Goal: Information Seeking & Learning: Find contact information

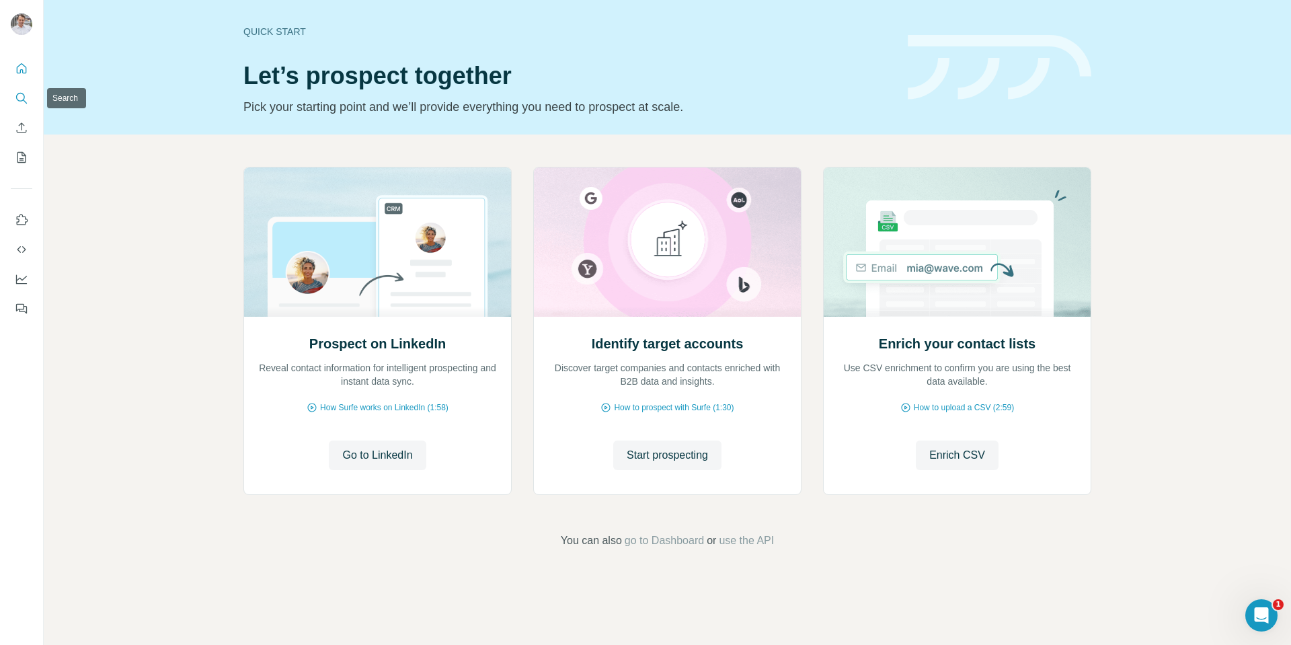
click at [26, 98] on icon "Search" at bounding box center [21, 97] width 13 height 13
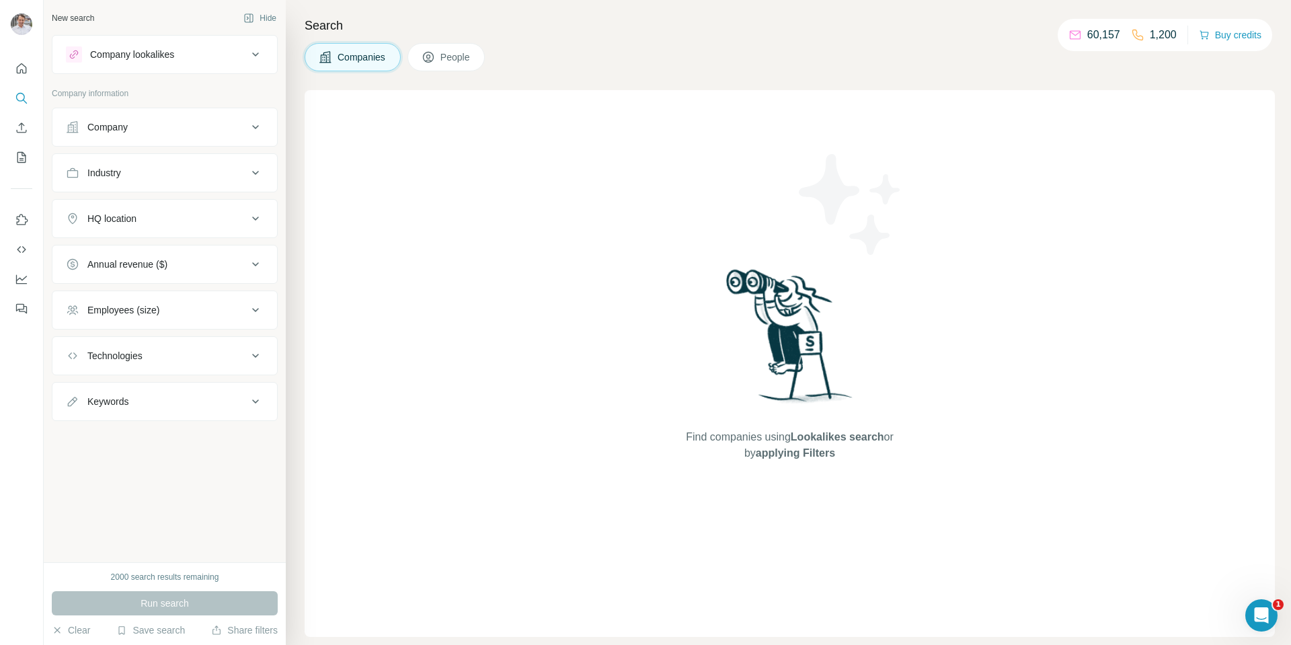
click at [461, 53] on span "People" at bounding box center [455, 56] width 31 height 13
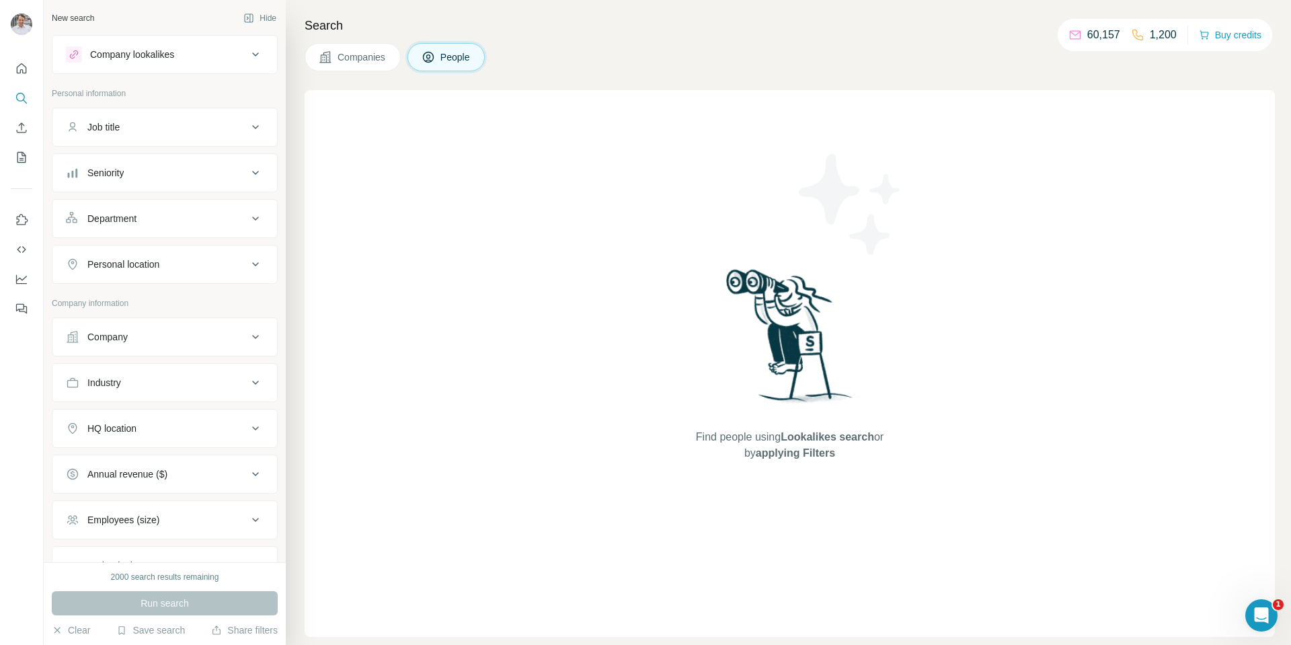
click at [198, 219] on div "Department" at bounding box center [157, 218] width 182 height 13
click at [178, 249] on input at bounding box center [158, 252] width 166 height 15
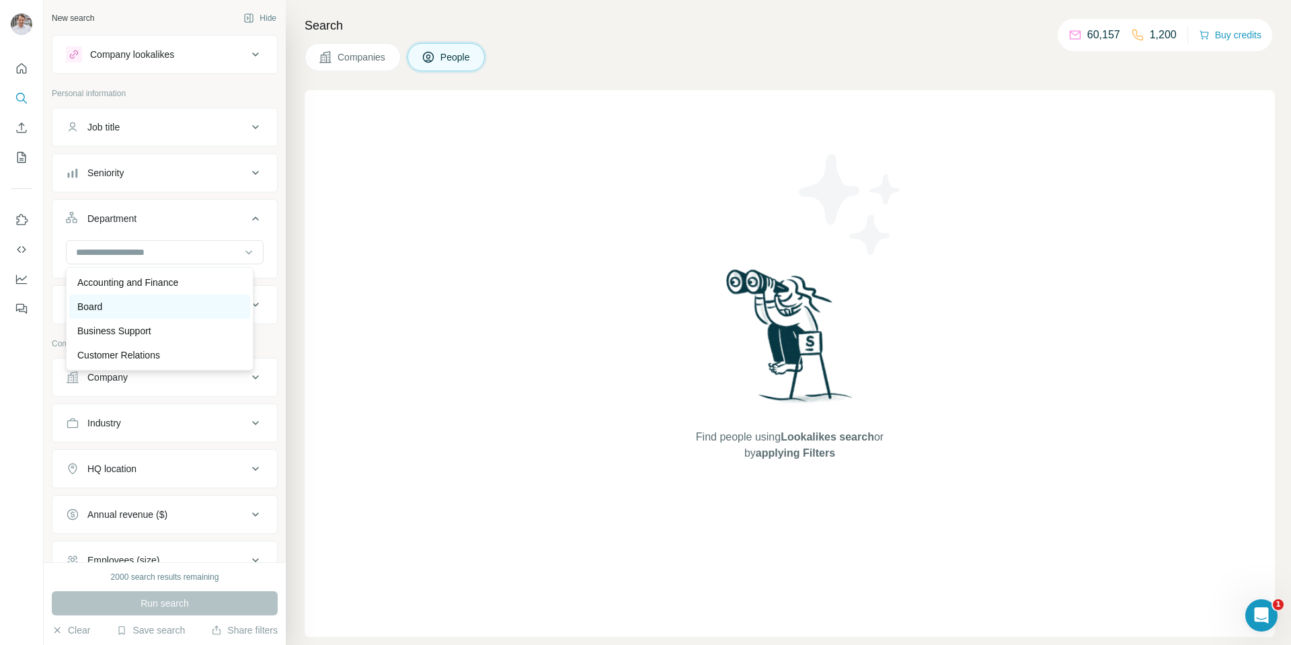
click at [174, 307] on div "Board" at bounding box center [159, 306] width 165 height 13
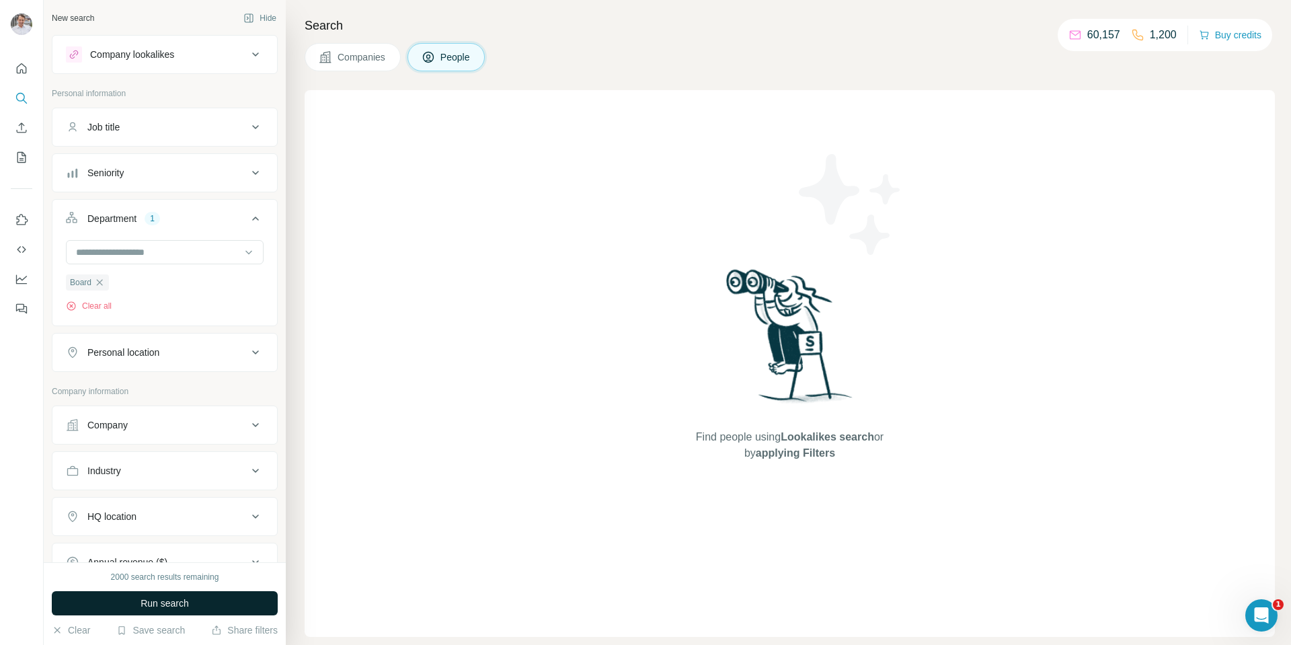
click at [157, 599] on span "Run search" at bounding box center [165, 602] width 48 height 13
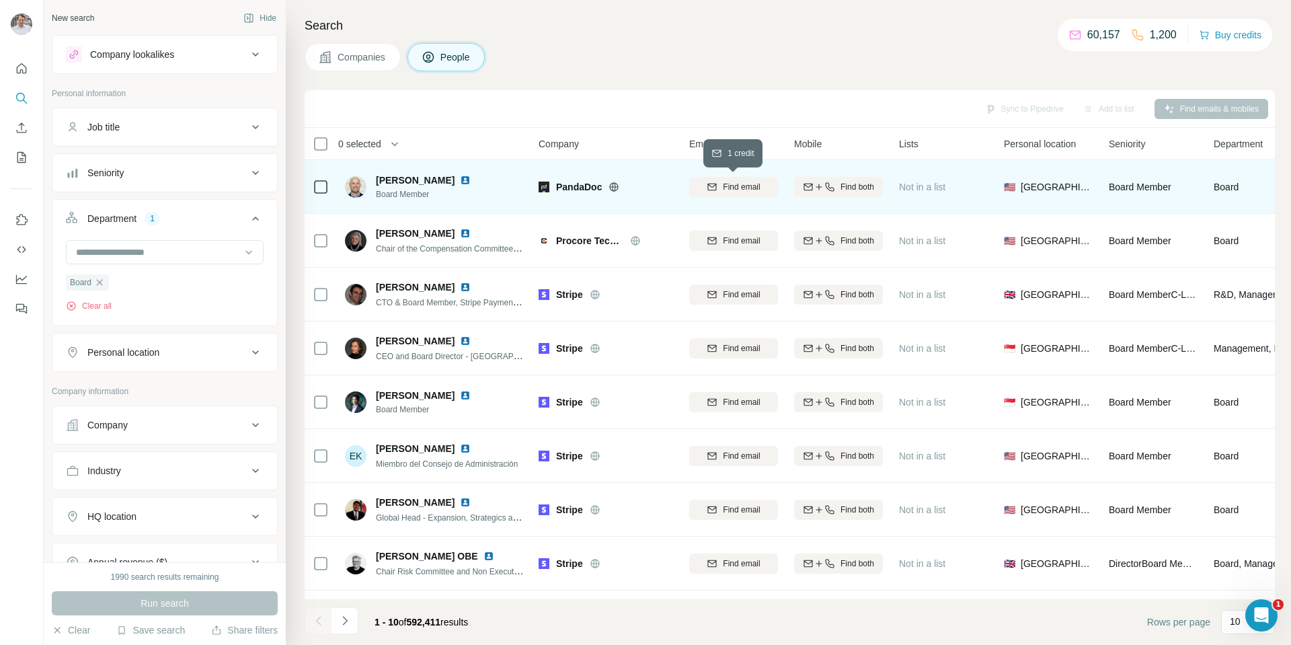
click at [736, 188] on span "Find email" at bounding box center [741, 187] width 37 height 12
click at [829, 185] on icon "button" at bounding box center [829, 187] width 11 height 11
click at [401, 177] on span "[PERSON_NAME]" at bounding box center [415, 179] width 79 height 13
